Goal: Task Accomplishment & Management: Use online tool/utility

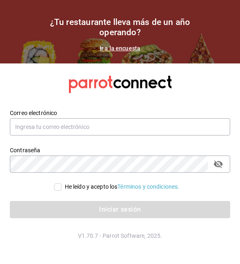
click at [208, 3] on section "¿Tu restaurante lleva más de un año operando? Ir a la encuesta" at bounding box center [120, 32] width 240 height 64
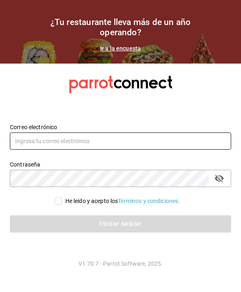
click at [149, 143] on input "text" at bounding box center [120, 140] width 221 height 17
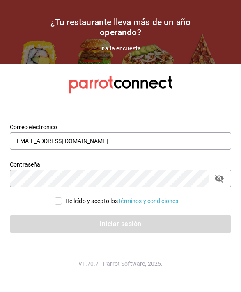
type input "[EMAIL_ADDRESS][DOMAIN_NAME]"
click at [58, 199] on input "He leído y acepto los Términos y condiciones." at bounding box center [58, 200] width 7 height 7
checkbox input "true"
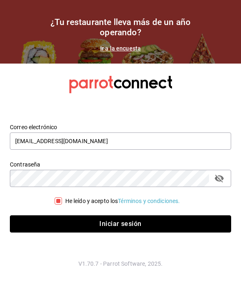
click at [206, 227] on button "Iniciar sesión" at bounding box center [120, 223] width 221 height 17
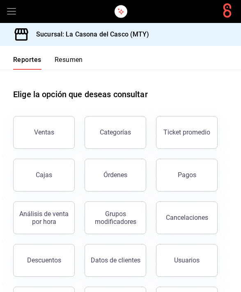
click at [56, 57] on button "Resumen" at bounding box center [69, 63] width 28 height 14
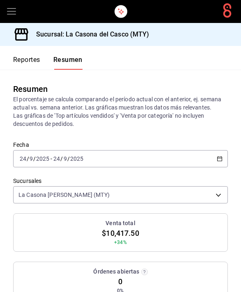
click at [23, 57] on button "Reportes" at bounding box center [26, 63] width 27 height 14
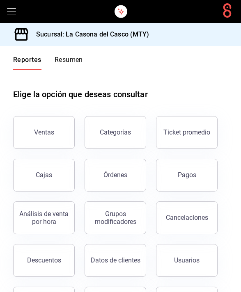
click at [191, 143] on button "Ticket promedio" at bounding box center [186, 132] width 61 height 33
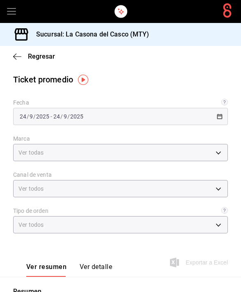
type input "7e4e7643-bc2c-442b-8a2a-9b04da6139a5"
type input "PARROT,UBER_EATS,RAPPI,DIDI_FOOD,ONLINE"
type input "37725a56-1572-4593-a8c9-f3487361729a,12c83e59-1750-49d3-bd42-14b7f767bf51,EXTER…"
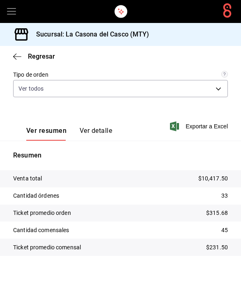
scroll to position [136, 0]
click at [9, 53] on div "Regresar" at bounding box center [120, 56] width 241 height 21
click at [14, 54] on icon "button" at bounding box center [17, 56] width 8 height 7
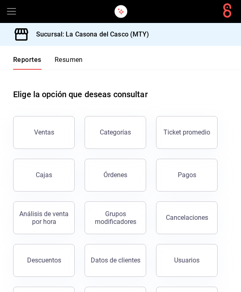
click at [65, 58] on button "Resumen" at bounding box center [69, 63] width 28 height 14
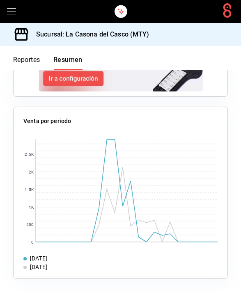
scroll to position [1124, 0]
click at [110, 140] on rect at bounding box center [127, 190] width 182 height 102
click at [108, 140] on rect at bounding box center [127, 190] width 182 height 102
click at [102, 159] on rect at bounding box center [127, 190] width 182 height 102
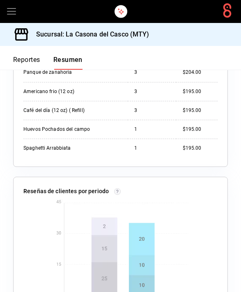
scroll to position [877, 0]
